Goal: Transaction & Acquisition: Purchase product/service

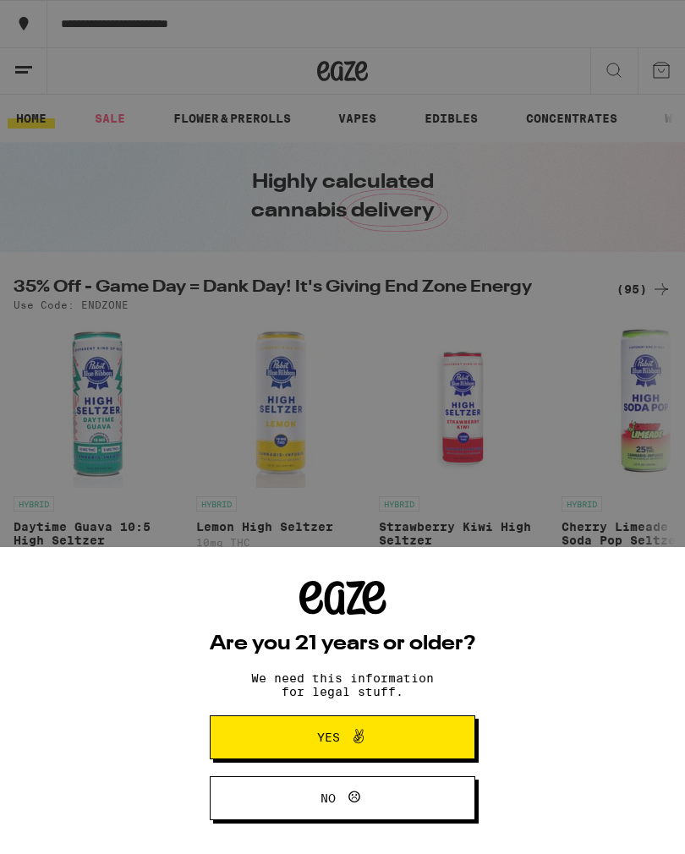
click at [428, 729] on button "Yes" at bounding box center [343, 737] width 266 height 44
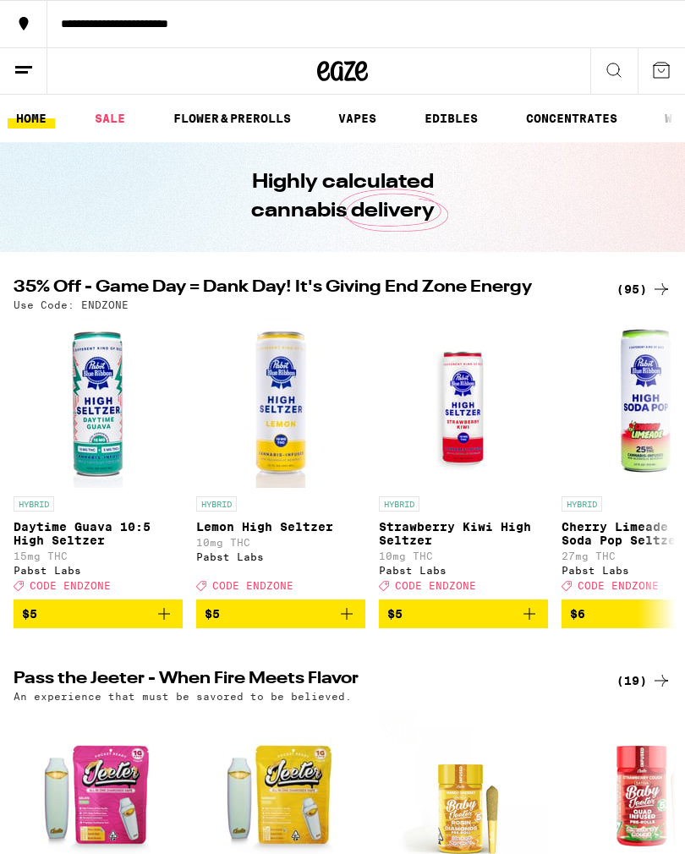
click at [243, 117] on link "FLOWER & PREROLLS" at bounding box center [232, 118] width 134 height 20
